Goal: Task Accomplishment & Management: Manage account settings

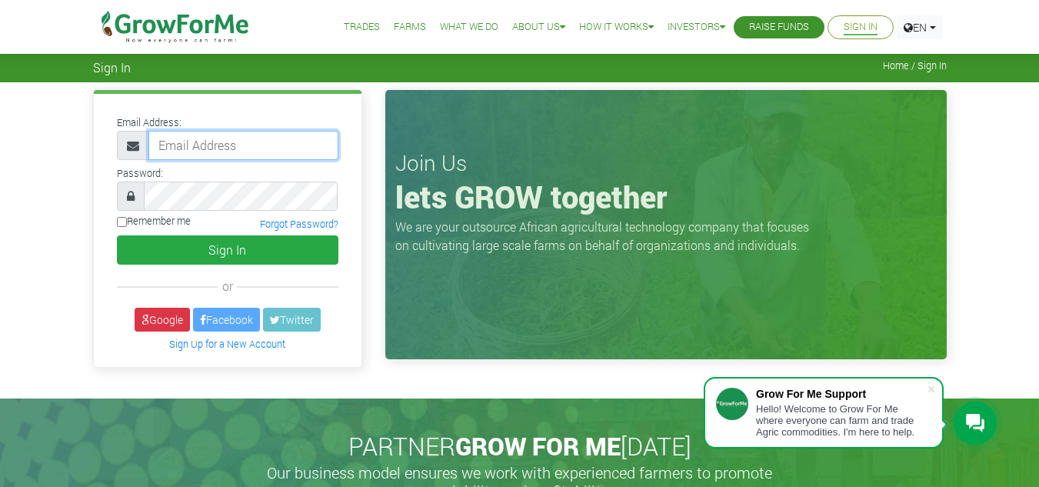
click at [208, 148] on input "email" at bounding box center [243, 145] width 190 height 29
type input "linda@growforme.com"
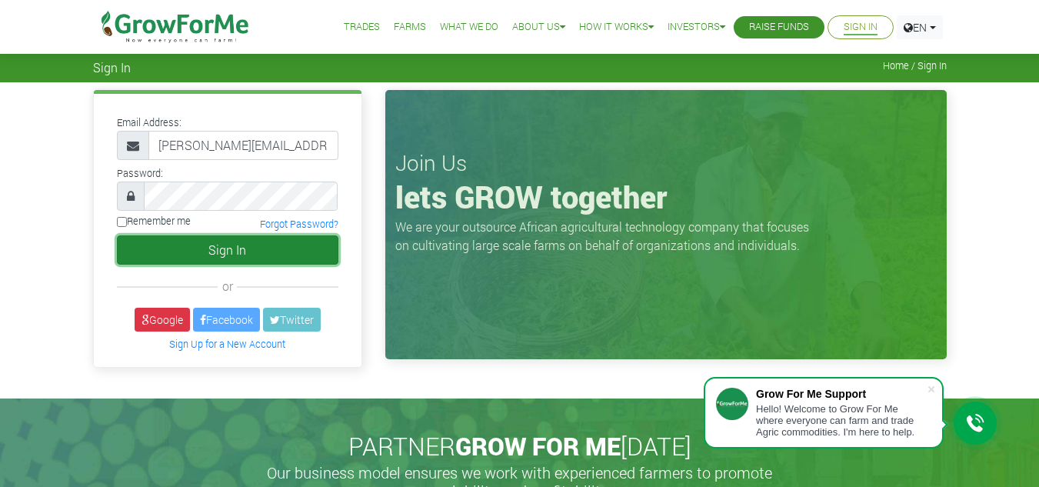
click at [282, 241] on button "Sign In" at bounding box center [228, 249] width 222 height 29
